Goal: Information Seeking & Learning: Learn about a topic

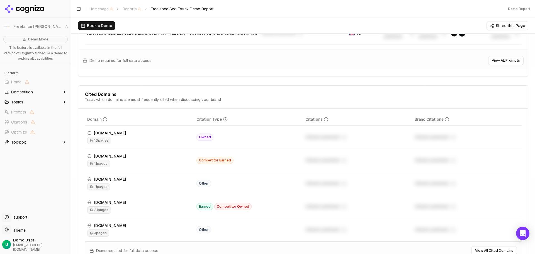
scroll to position [585, 0]
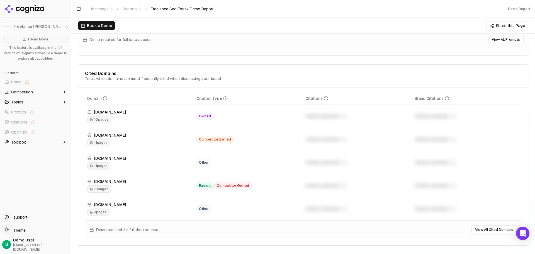
click at [123, 78] on div "Track which domains are most frequently cited when discussing your brand" at bounding box center [153, 79] width 136 height 6
click at [247, 81] on div "Cited Domains Track which domains are most frequently cited when discussing you…" at bounding box center [303, 76] width 436 height 10
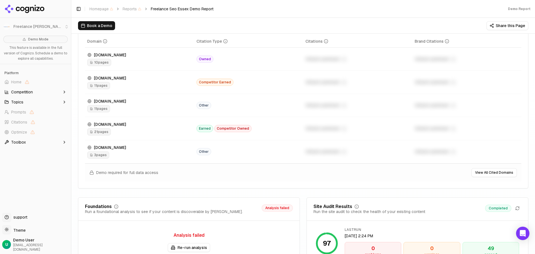
scroll to position [669, 0]
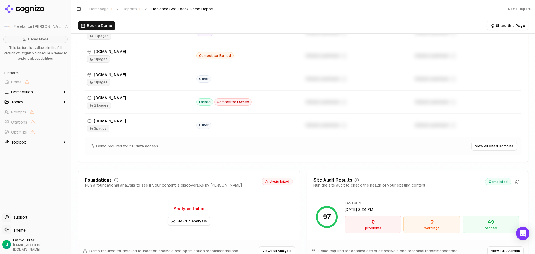
click at [92, 59] on icon "Data table" at bounding box center [91, 58] width 3 height 3
click at [157, 57] on div "11 pages" at bounding box center [139, 58] width 105 height 7
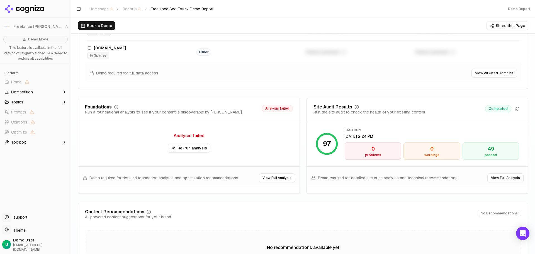
scroll to position [752, 0]
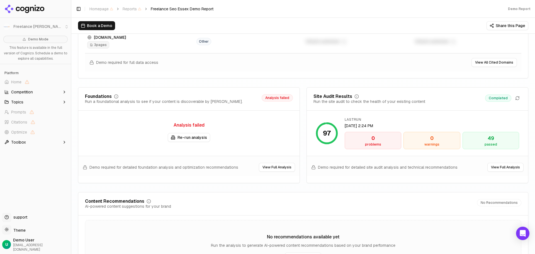
click at [186, 137] on button "Re-run analysis" at bounding box center [189, 137] width 42 height 9
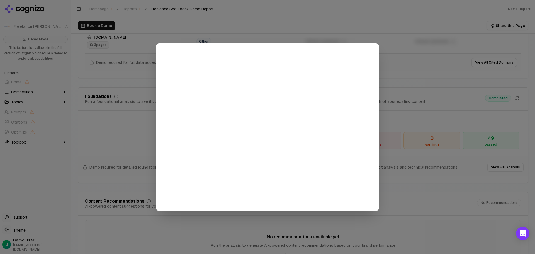
click at [388, 48] on div at bounding box center [267, 127] width 535 height 254
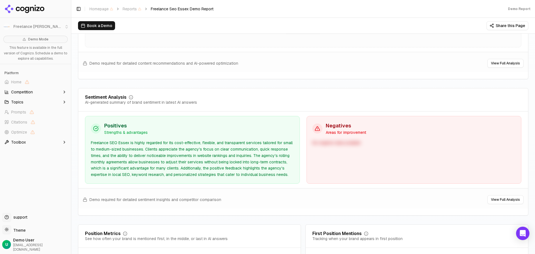
scroll to position [1031, 0]
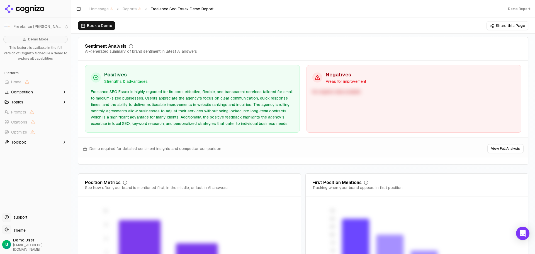
click at [256, 104] on div "Freelance SEO Essex is highly regarded for its cost-effective, flexible, and tr…" at bounding box center [192, 108] width 203 height 38
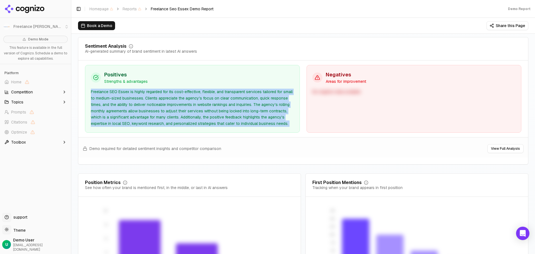
click at [256, 104] on div "Freelance SEO Essex is highly regarded for its cost-effective, flexible, and tr…" at bounding box center [192, 108] width 203 height 38
click at [277, 129] on div "Positives Strengths & advantages Freelance SEO Essex is highly regarded for its…" at bounding box center [192, 99] width 215 height 68
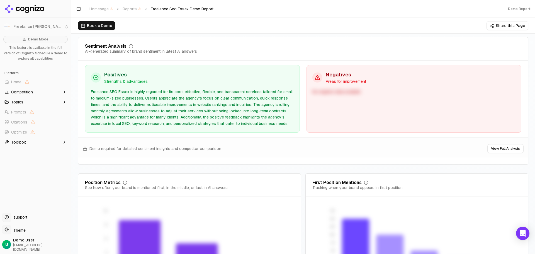
click at [208, 108] on div "Freelance SEO Essex is highly regarded for its cost-effective, flexible, and tr…" at bounding box center [192, 108] width 203 height 38
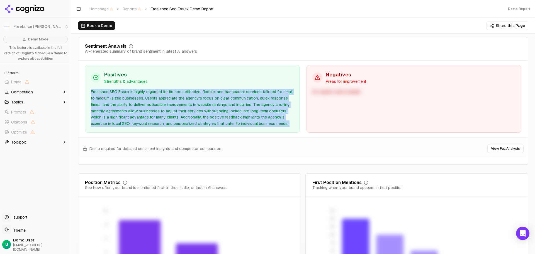
click at [208, 108] on div "Freelance SEO Essex is highly regarded for its cost-effective, flexible, and tr…" at bounding box center [192, 108] width 203 height 38
click at [297, 124] on div "Positives Strengths & advantages Freelance SEO Essex is highly regarded for its…" at bounding box center [192, 99] width 215 height 68
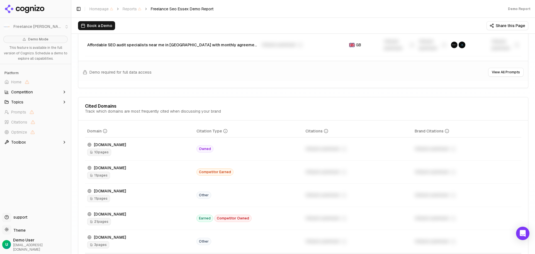
scroll to position [490, 0]
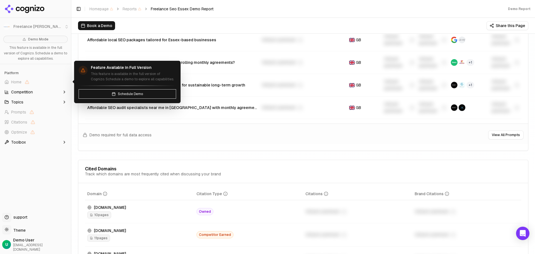
click at [29, 92] on span "Competition" at bounding box center [22, 92] width 22 height 6
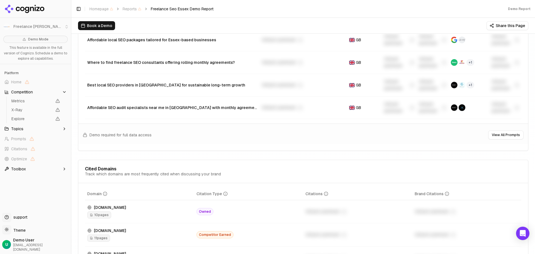
click at [42, 195] on div "Demo Mode This feature is available in the full version of Cognizo. Schedule a …" at bounding box center [35, 121] width 71 height 177
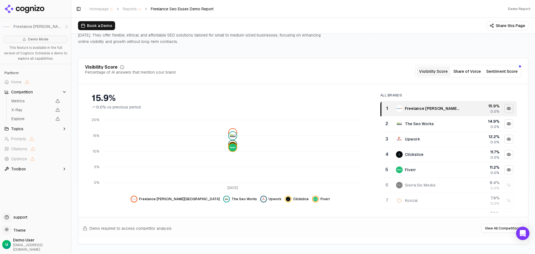
scroll to position [56, 0]
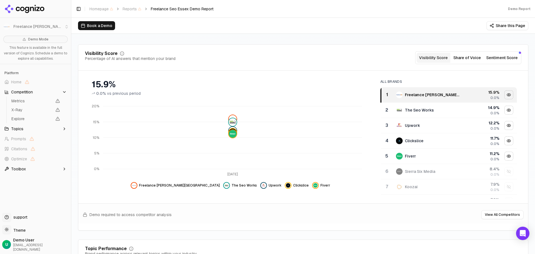
click at [470, 60] on button "Share of Voice" at bounding box center [467, 58] width 34 height 10
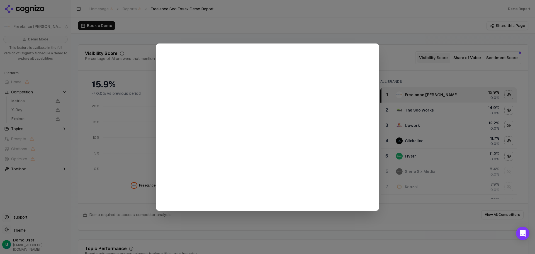
click at [439, 29] on div at bounding box center [267, 127] width 535 height 254
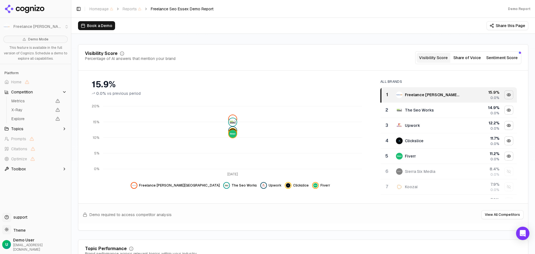
click at [497, 63] on button "Sentiment Score" at bounding box center [502, 58] width 36 height 10
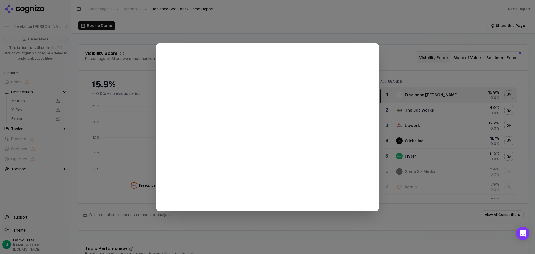
click at [414, 26] on div at bounding box center [267, 127] width 535 height 254
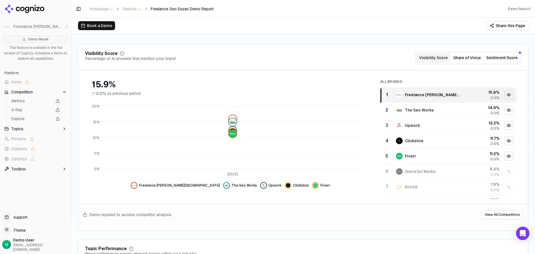
click at [330, 45] on div "Visibility Score Percentage of AI answers that mention your brand Visibility Sc…" at bounding box center [303, 137] width 450 height 186
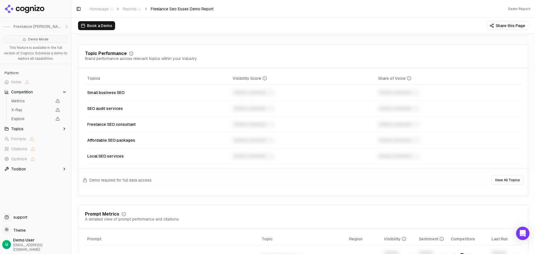
scroll to position [362, 0]
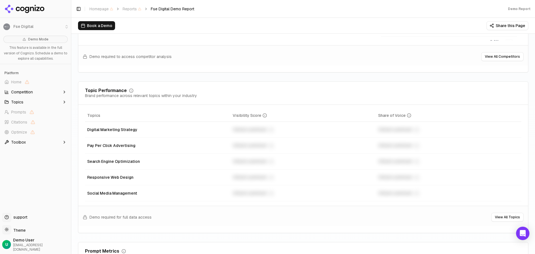
scroll to position [223, 0]
